Goal: Obtain resource: Download file/media

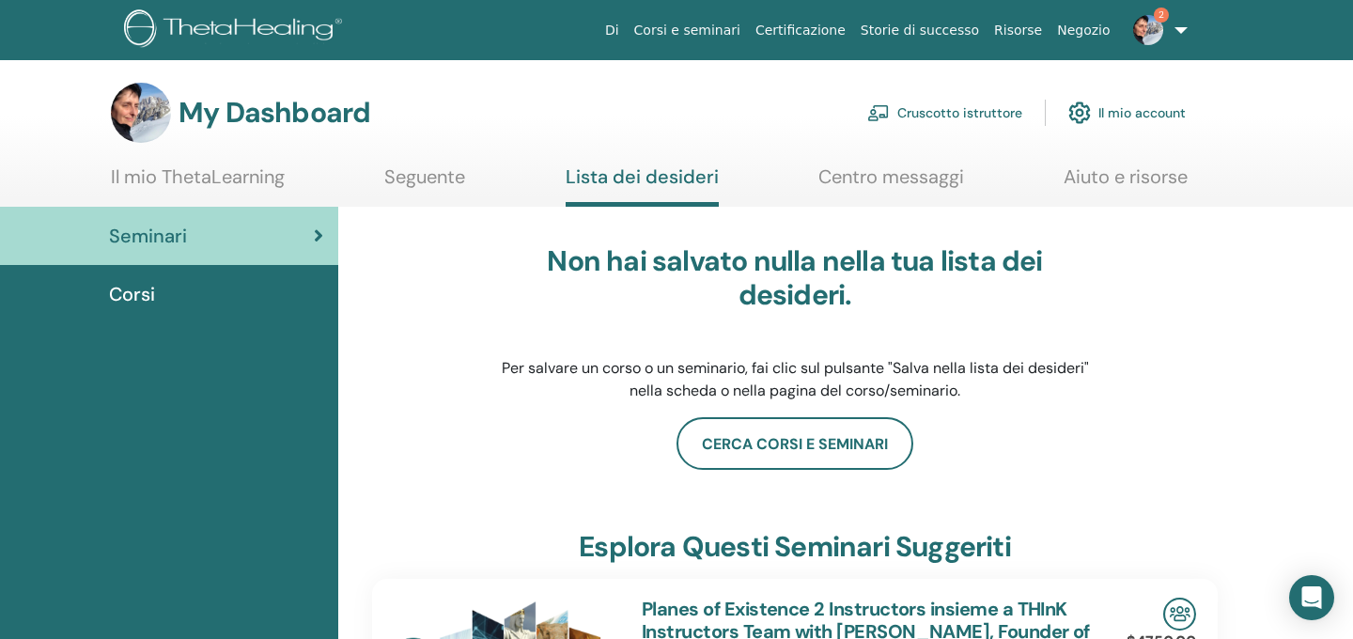
click at [1146, 113] on link "Il mio account" at bounding box center [1126, 112] width 117 height 41
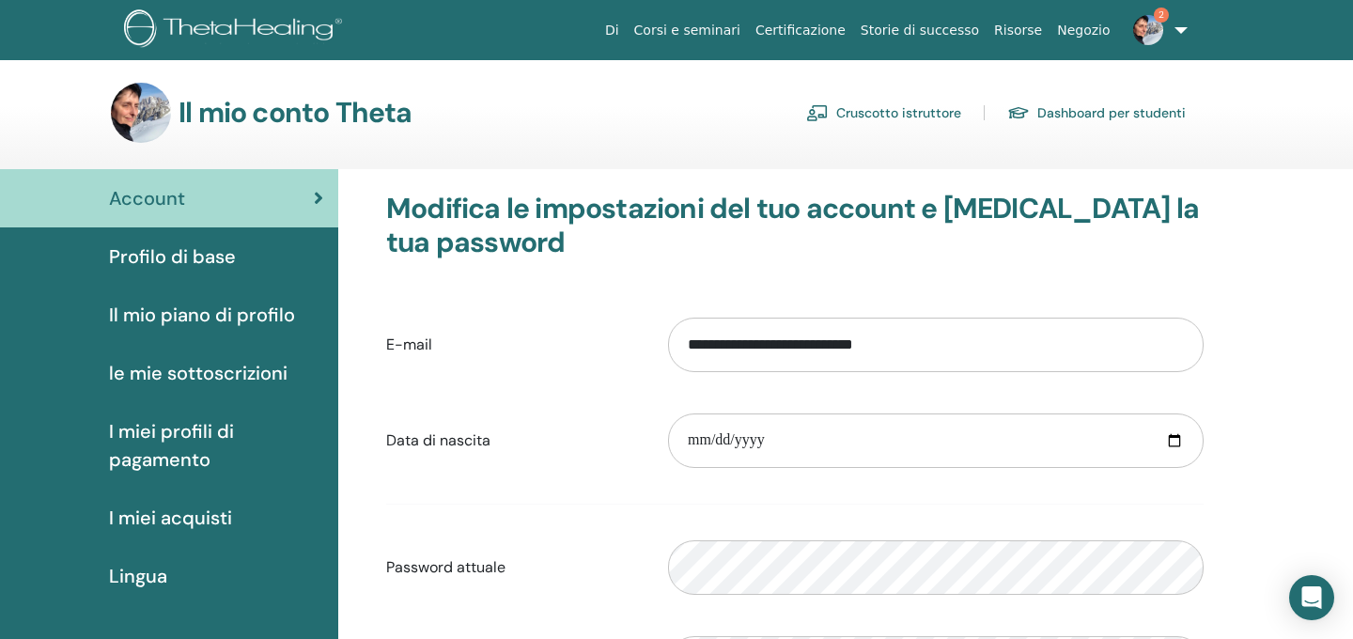
scroll to position [2, 0]
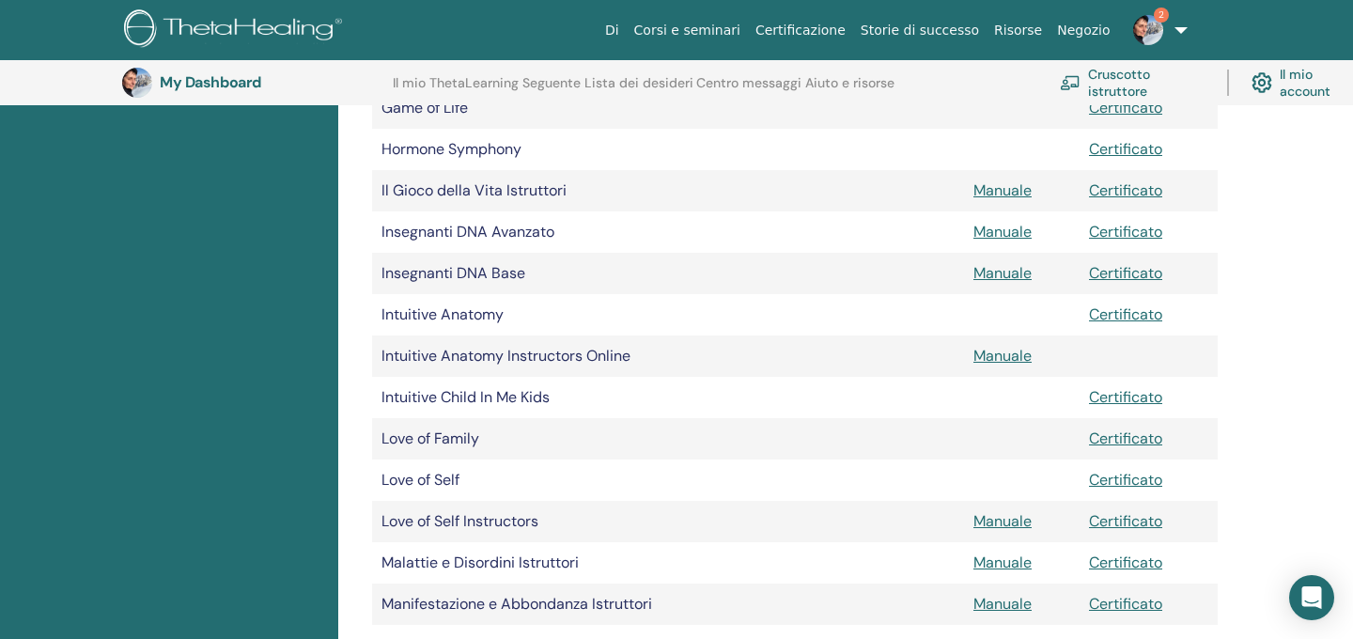
scroll to position [1258, 0]
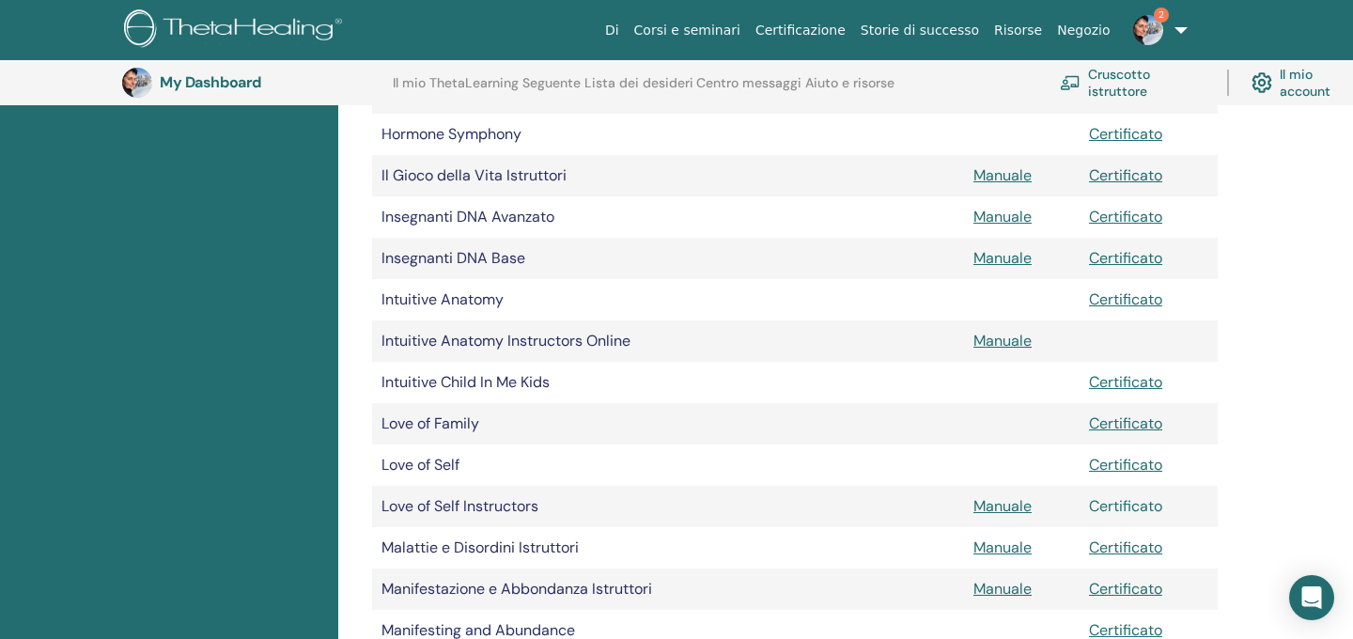
click at [1131, 506] on link "Certificato" at bounding box center [1125, 506] width 73 height 20
